Goal: Transaction & Acquisition: Subscribe to service/newsletter

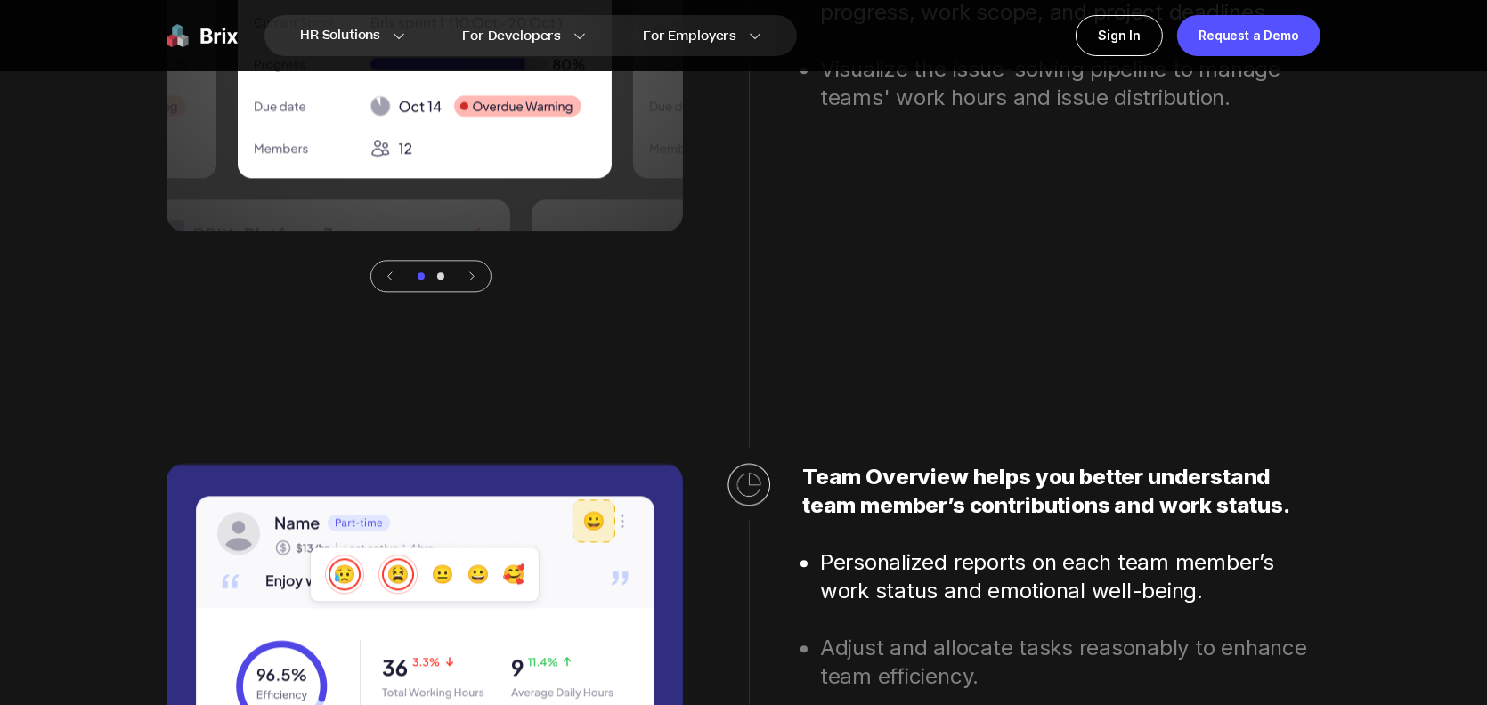
scroll to position [4720, 0]
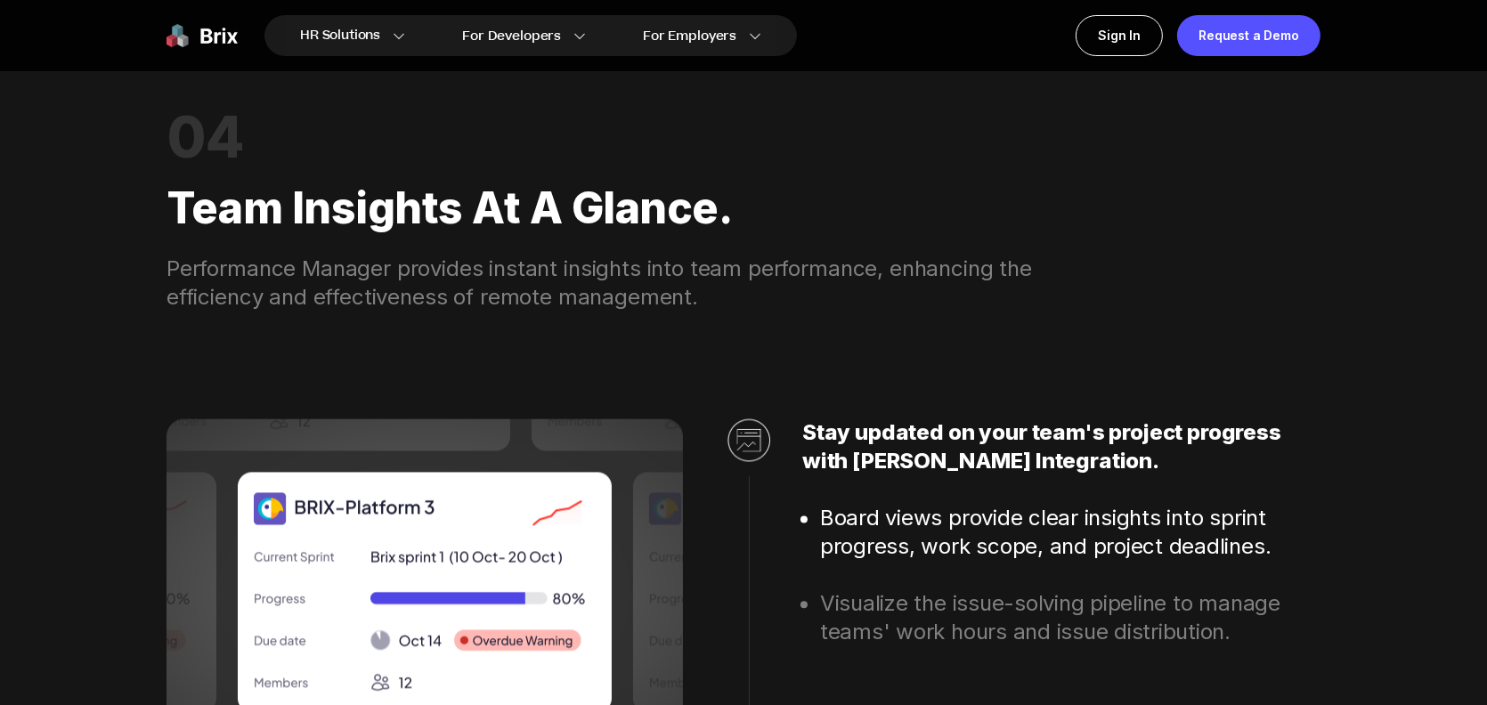
click at [232, 39] on img at bounding box center [202, 35] width 71 height 41
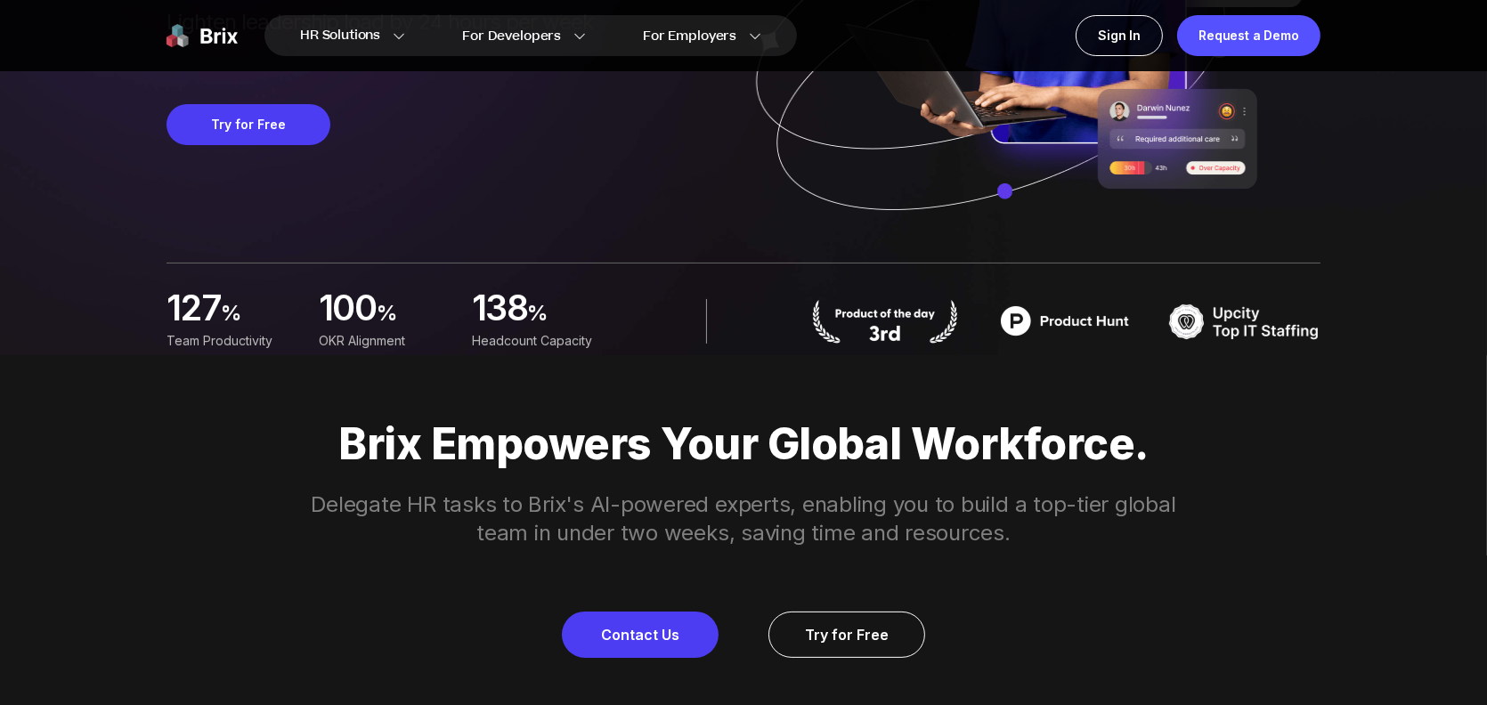
scroll to position [356, 0]
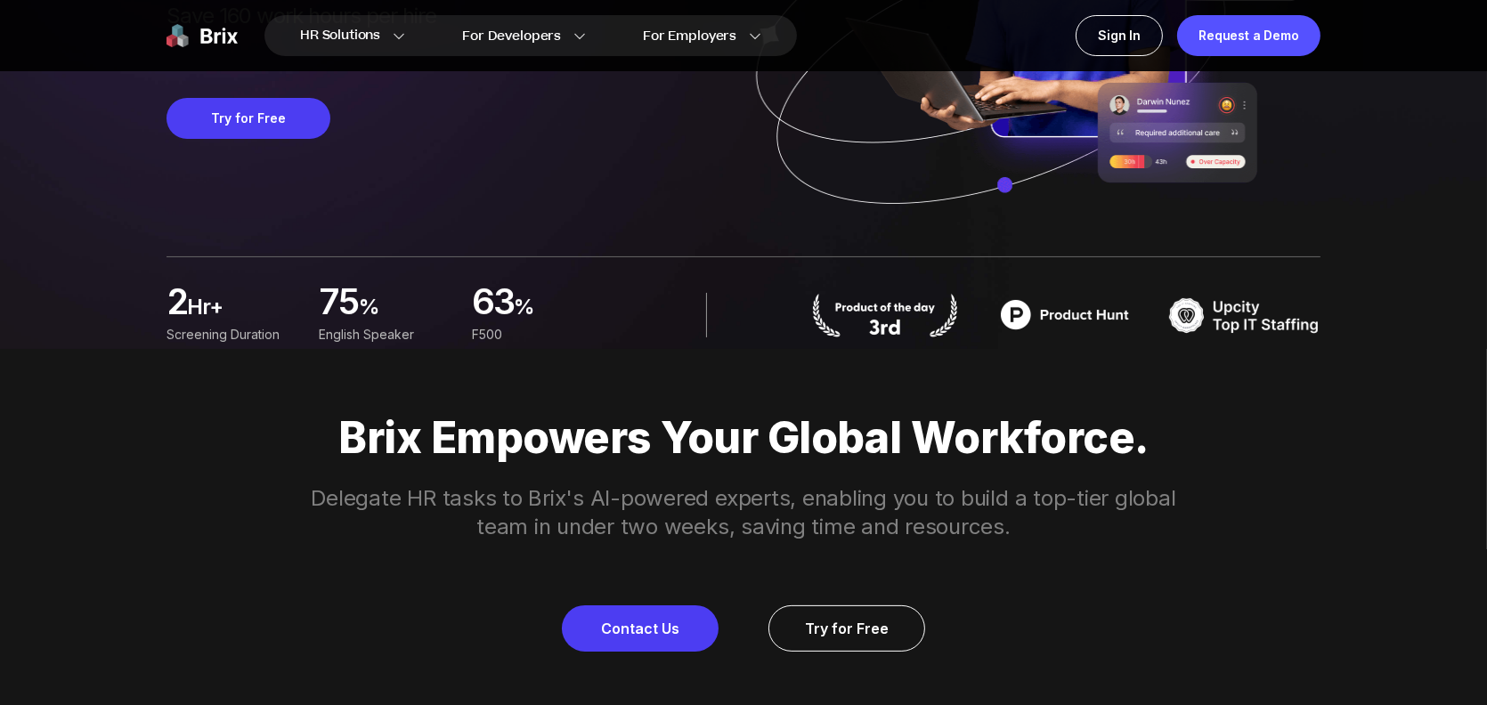
click at [315, 484] on p "Delegate HR tasks to Brix's AI-powered experts, enabling you to build a top-tie…" at bounding box center [744, 512] width 912 height 57
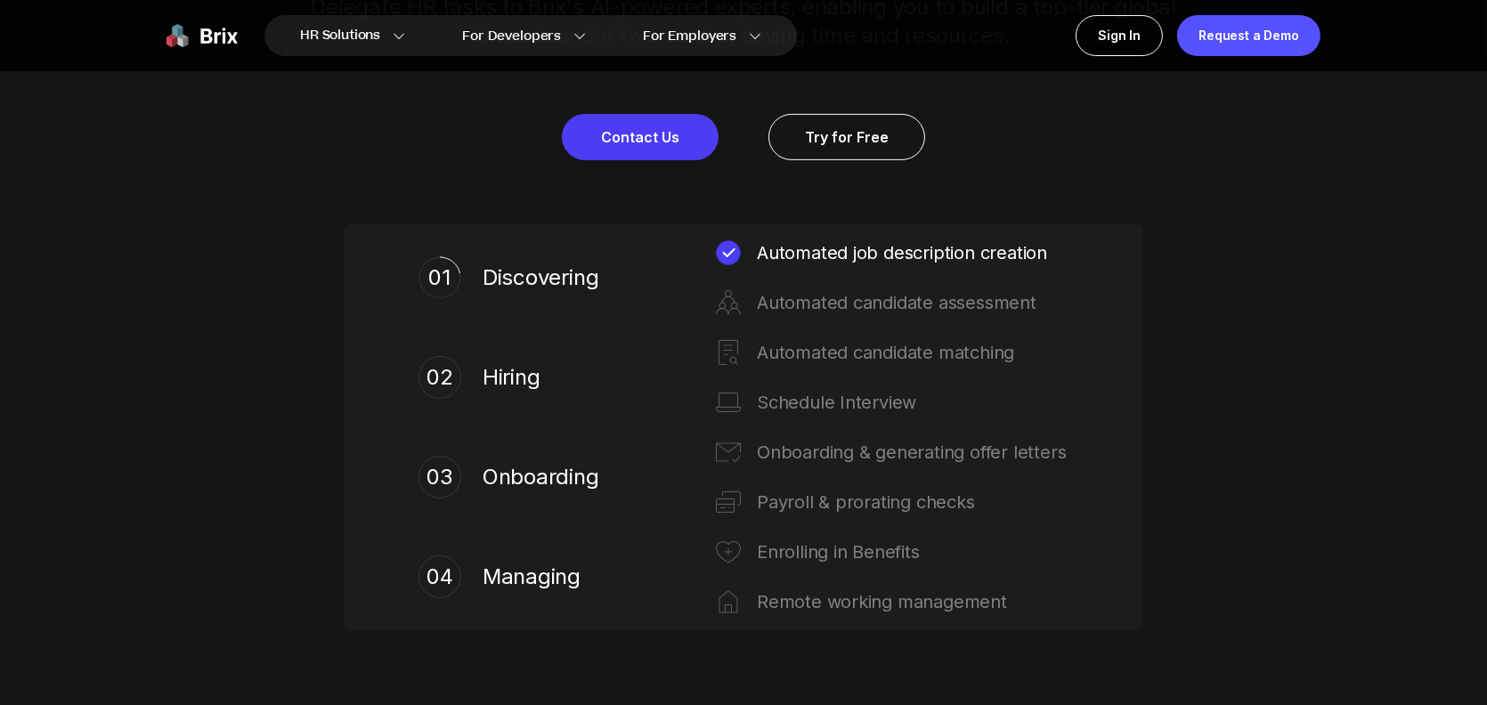
scroll to position [891, 0]
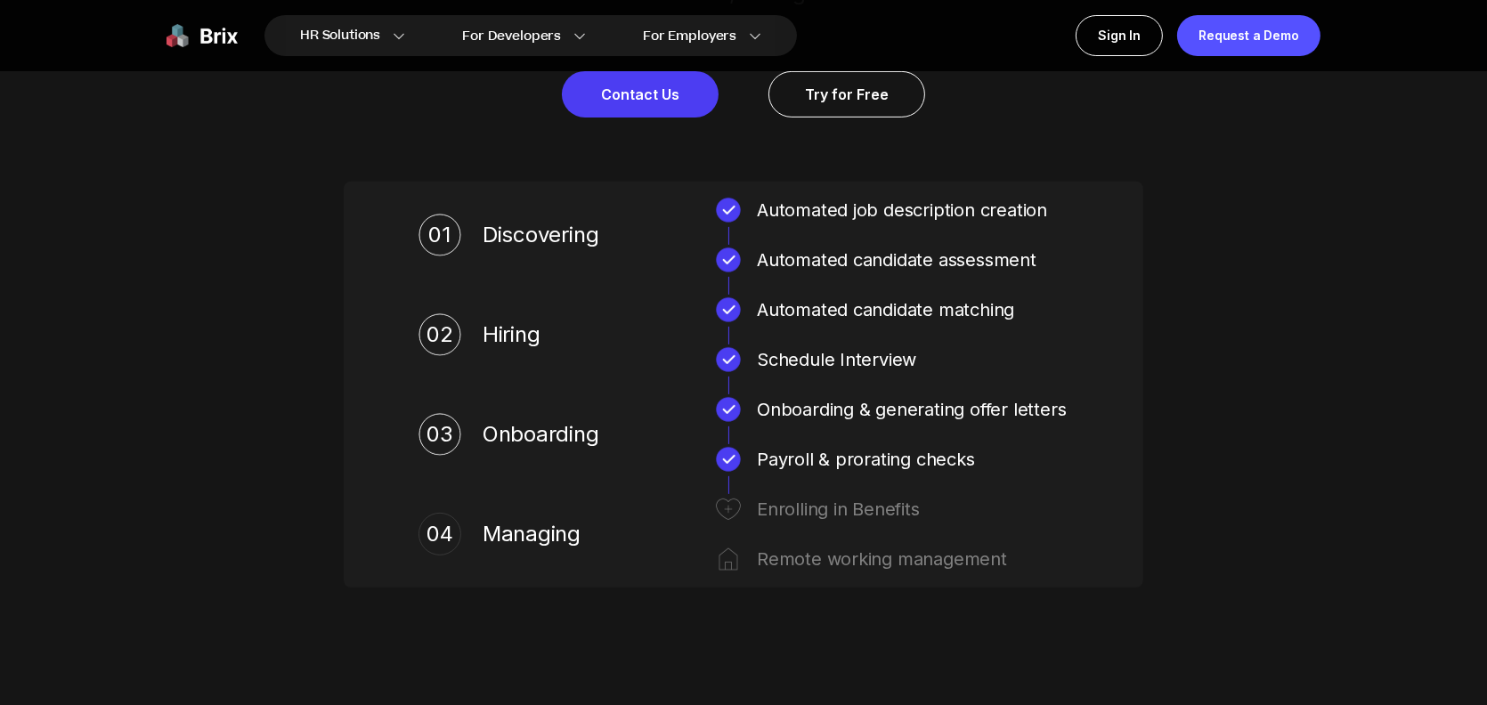
click at [209, 30] on img at bounding box center [202, 35] width 71 height 41
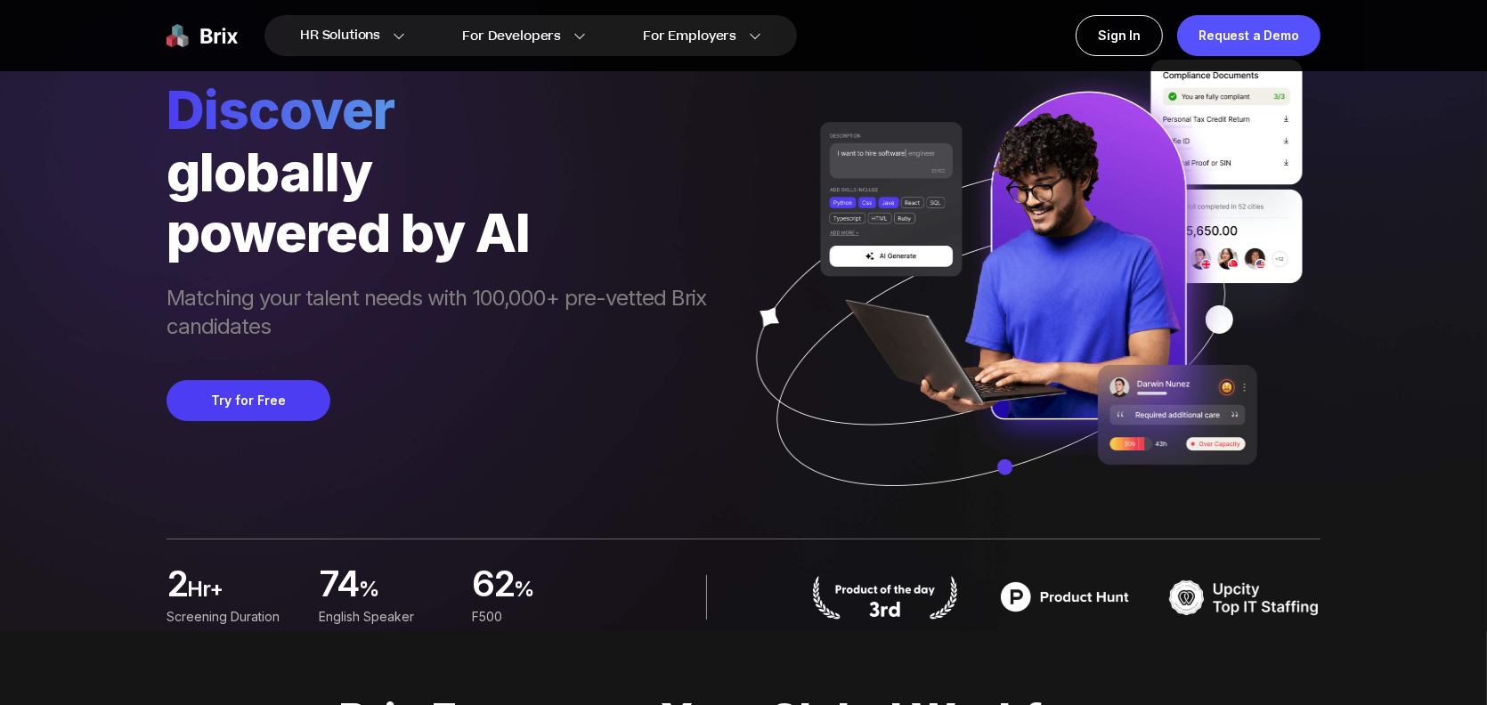
scroll to position [178, 0]
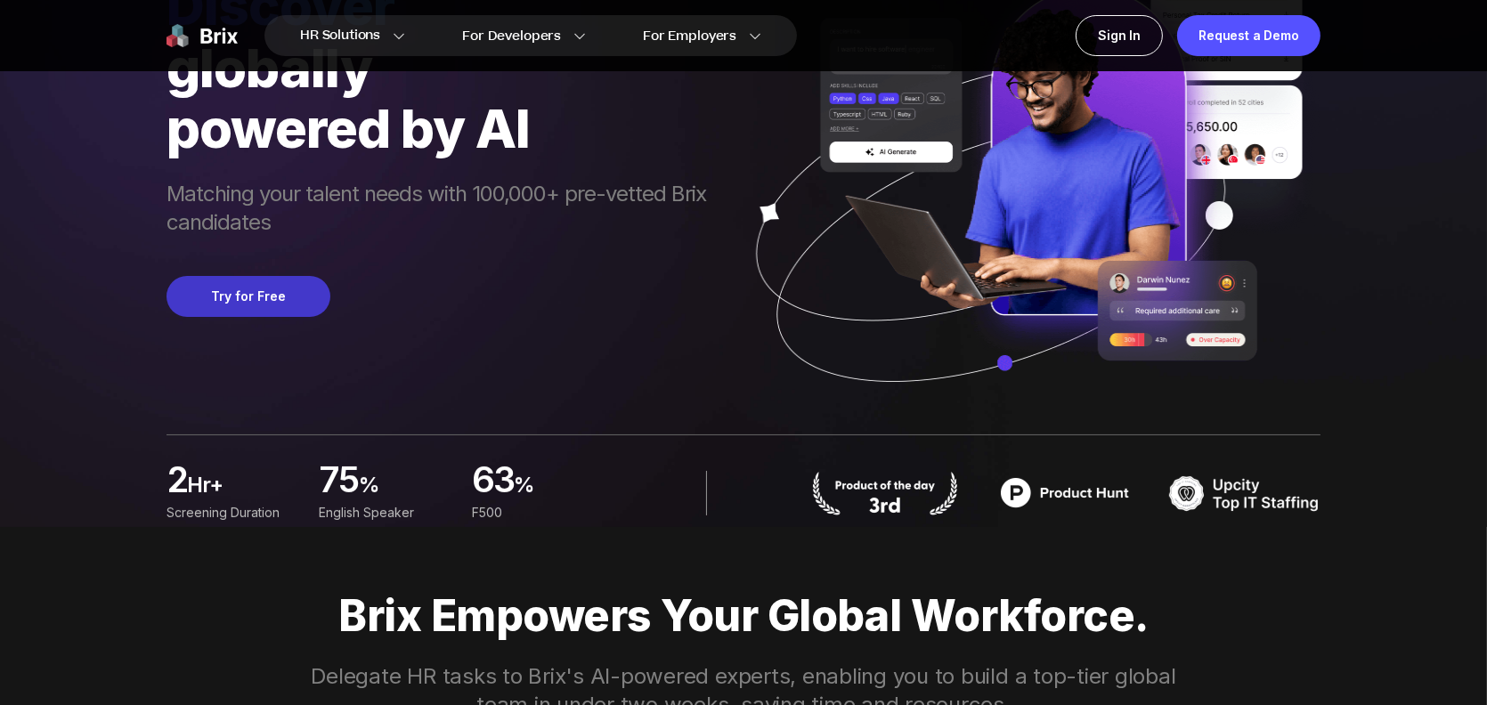
click at [227, 292] on button "Try for Free" at bounding box center [249, 296] width 164 height 41
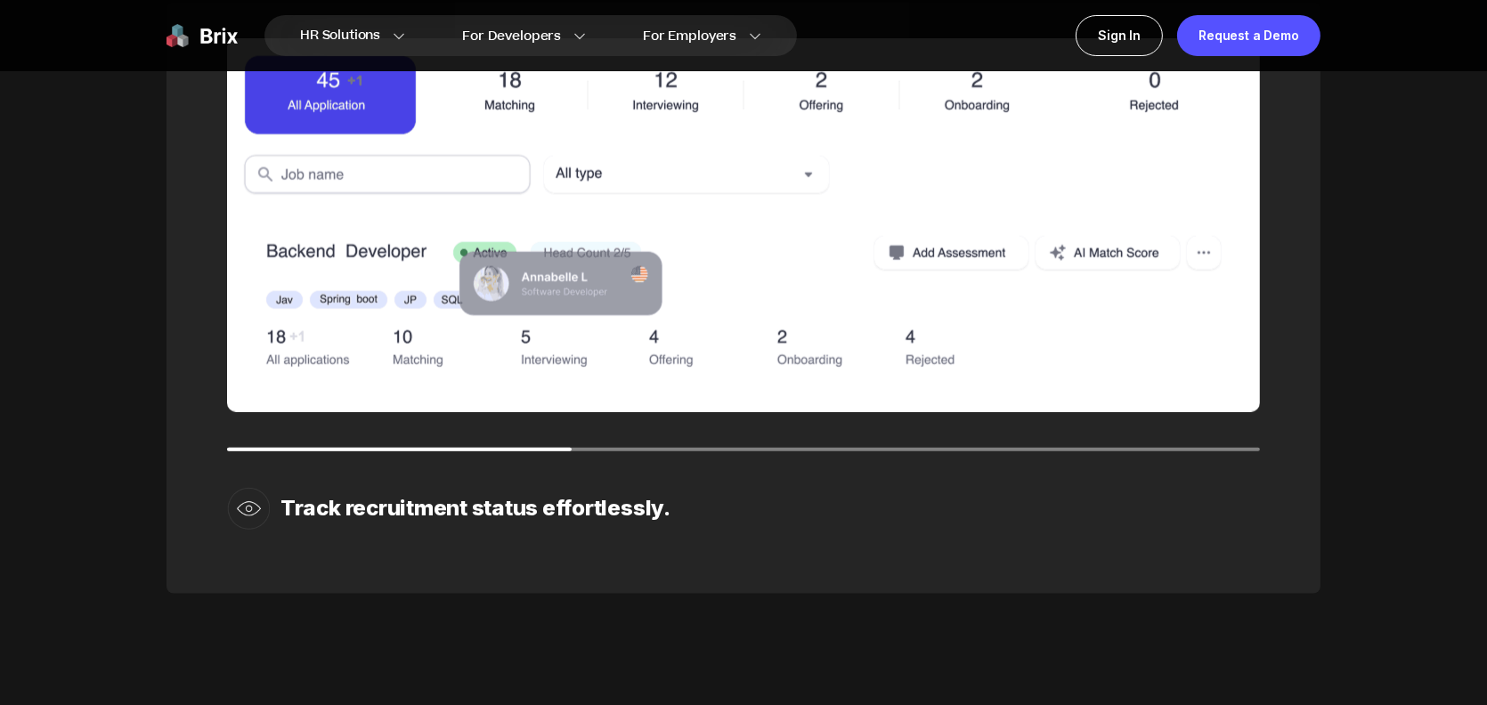
scroll to position [2672, 0]
